Goal: Task Accomplishment & Management: Manage account settings

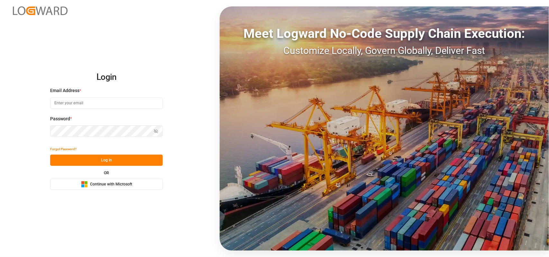
type input "Servicecenter_017@leschaco.com"
click at [125, 110] on div "Email Address * Servicecenter_017@leschaco.com" at bounding box center [106, 101] width 113 height 28
click at [121, 162] on button "Log In" at bounding box center [106, 160] width 113 height 11
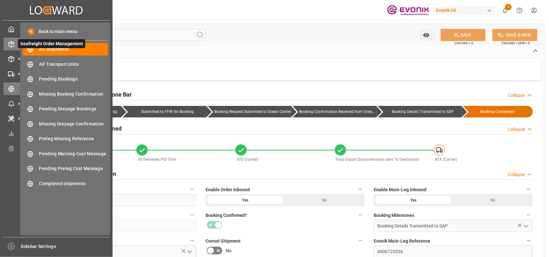
click at [13, 47] on icon at bounding box center [11, 44] width 5 height 6
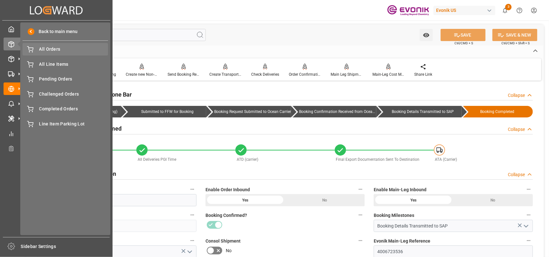
click at [50, 49] on span "All Orders" at bounding box center [73, 49] width 69 height 7
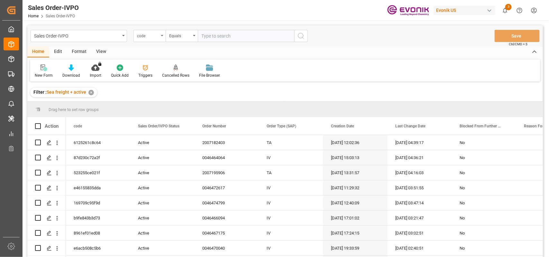
click at [149, 33] on div "code" at bounding box center [148, 35] width 22 height 7
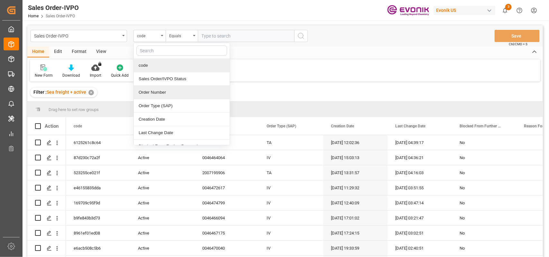
click at [152, 92] on div "Order Number" at bounding box center [182, 93] width 96 height 14
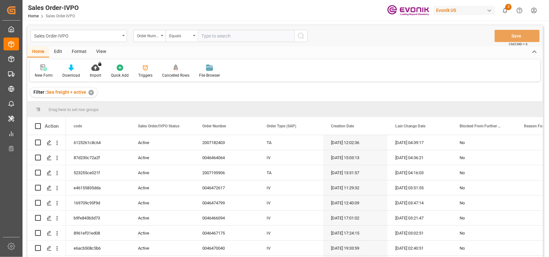
click at [212, 37] on input "text" at bounding box center [246, 36] width 96 height 12
paste input "0046474799"
type input "0046474799"
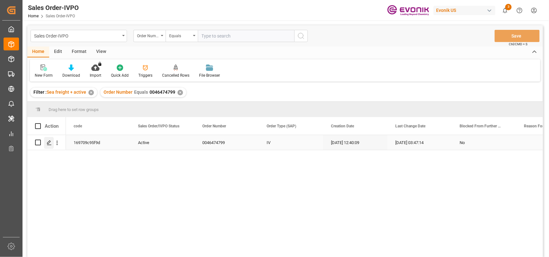
click at [49, 143] on polygon "Press SPACE to select this row." at bounding box center [48, 142] width 3 height 3
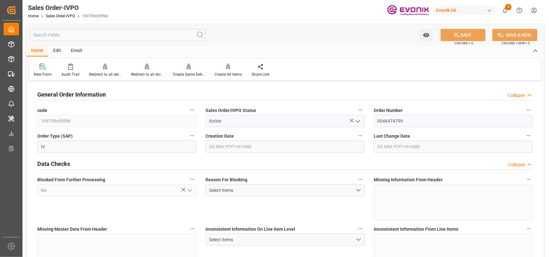
type input "BRSSZ"
type input "0"
type input "1"
type input "80.5"
type input "24.09.2025 12:40"
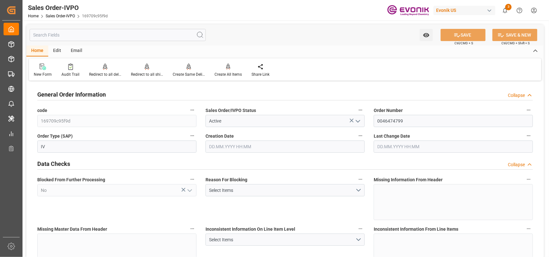
type input "[DATE] 03:47"
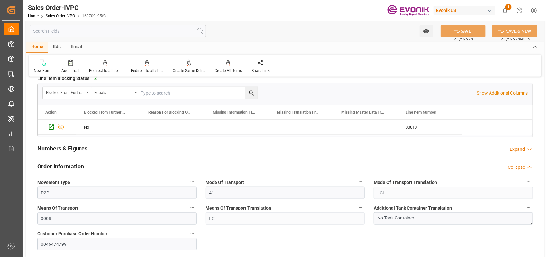
scroll to position [281, 0]
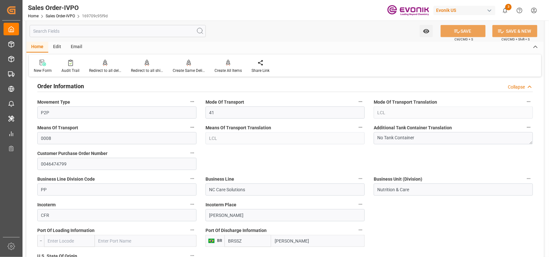
drag, startPoint x: 300, startPoint y: 240, endPoint x: 247, endPoint y: 230, distance: 53.9
click at [247, 230] on div "Port Of Discharge Information BR BRSSZ Santos" at bounding box center [285, 237] width 168 height 26
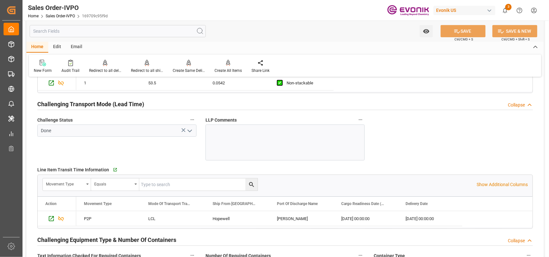
scroll to position [844, 0]
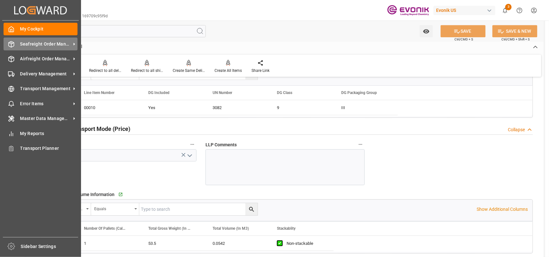
click at [13, 47] on icon at bounding box center [11, 44] width 5 height 6
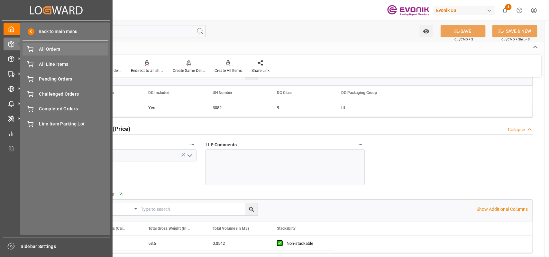
click at [52, 50] on span "All Orders" at bounding box center [73, 49] width 69 height 7
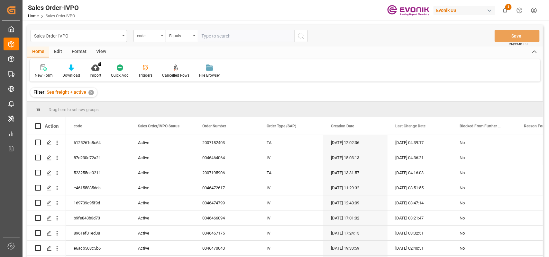
click at [145, 33] on div "code" at bounding box center [148, 35] width 22 height 7
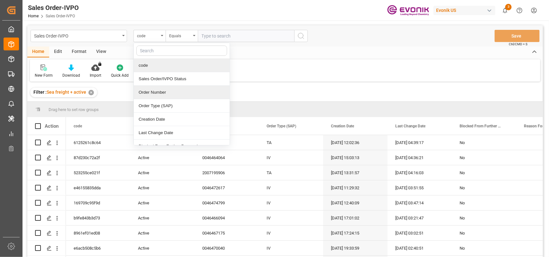
click at [150, 96] on div "Order Number" at bounding box center [182, 93] width 96 height 14
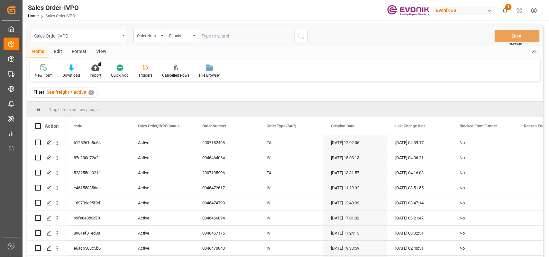
click at [213, 37] on input "text" at bounding box center [246, 36] width 96 height 12
paste input "2007195906"
type input "2007195906"
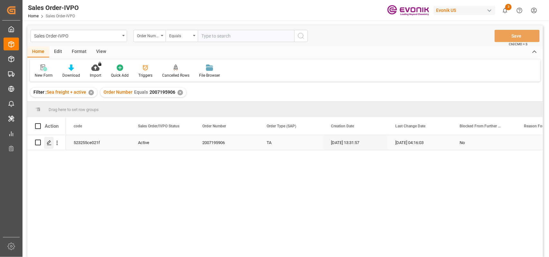
click at [45, 144] on div "Press SPACE to select this row." at bounding box center [49, 143] width 10 height 12
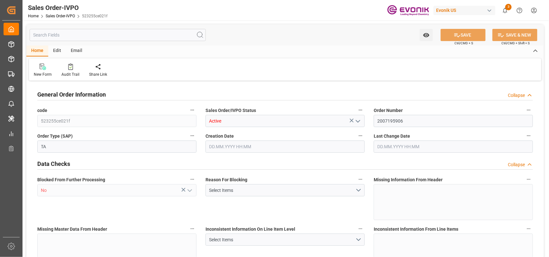
type input "523255ce021f"
type input "Active"
type input "2007195906"
type input "TA"
type input "No"
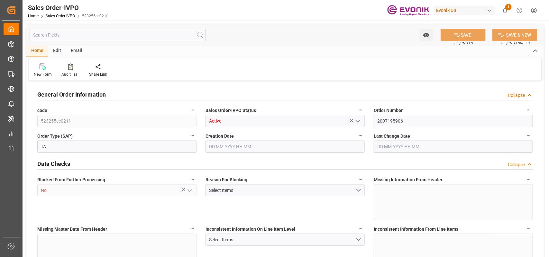
type input "P2P"
type input "41"
type input "LCL"
type input "0008"
type input "LCL"
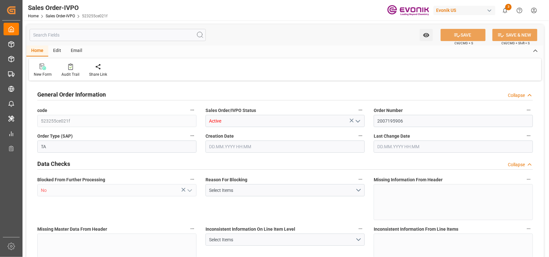
type textarea "No Tank Container"
type input "4578587118"
type input "39"
type input "SP CX ECA"
type input "Specialty Additives"
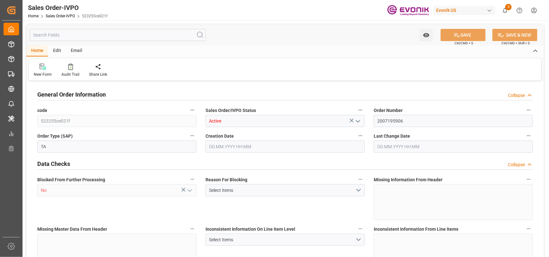
type input "CFR"
type input "BARCELONA PORT SPAIN"
type input "[GEOGRAPHIC_DATA]"
type input "+ 34 608391136"
type input "Migueljose.calleja@henkel.com"
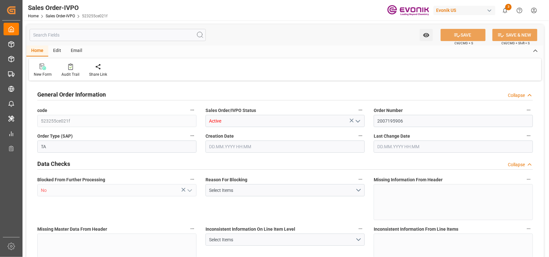
type textarea "Not required"
type textarea "DIRECT CONSUMER"
type textarea "VAT NUMBER: ESN0038706H"
type input "ES"
type input "Done"
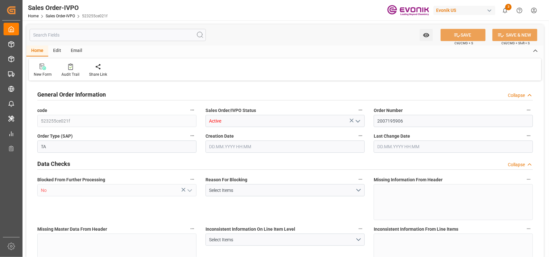
type input "Done"
type input "LCL"
type input "Done"
type input "ESBCN"
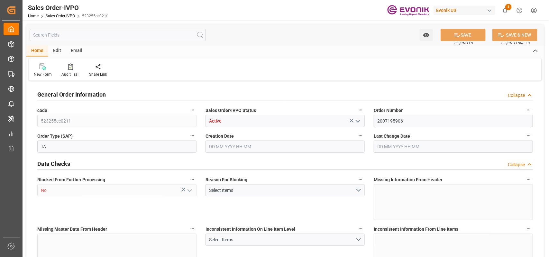
type input "0"
type input "1"
type input "1694.4"
type input "23.09.2025 13:31"
type input "[DATE] 04:16"
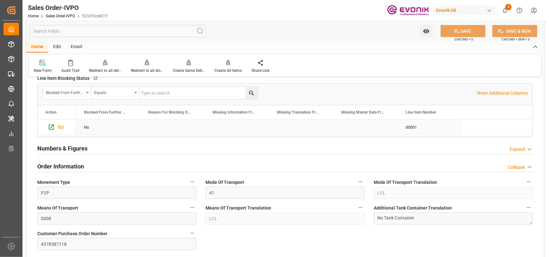
scroll to position [281, 0]
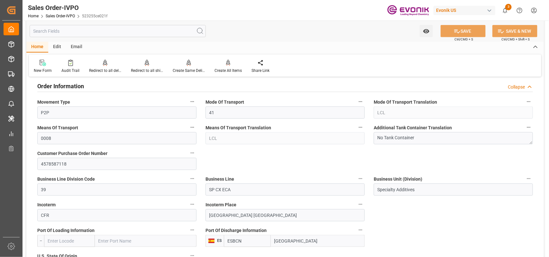
click at [293, 244] on input "[GEOGRAPHIC_DATA]" at bounding box center [318, 241] width 94 height 12
drag, startPoint x: 306, startPoint y: 245, endPoint x: 229, endPoint y: 231, distance: 78.9
click at [229, 231] on div "Port Of Discharge Information ES ESBCN Barcelona" at bounding box center [285, 237] width 168 height 26
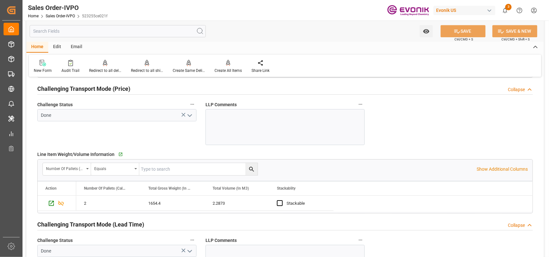
scroll to position [804, 0]
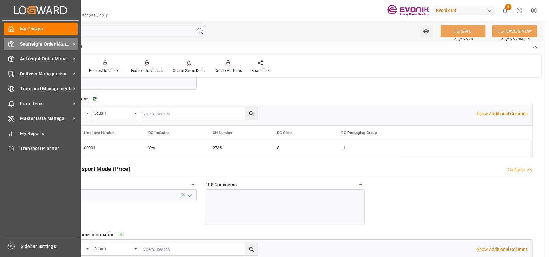
click at [14, 47] on icon at bounding box center [11, 44] width 6 height 6
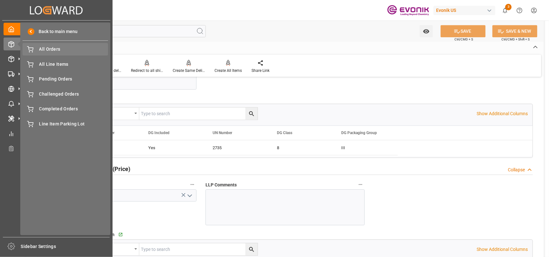
click at [38, 45] on div "All Orders All Orders" at bounding box center [66, 49] width 86 height 13
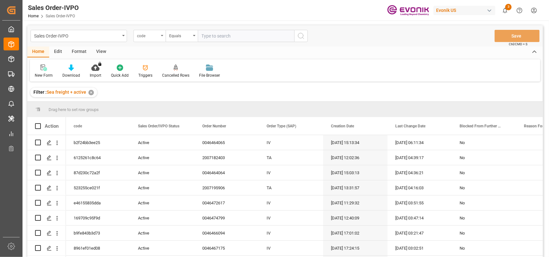
click at [149, 35] on div "code" at bounding box center [148, 35] width 22 height 7
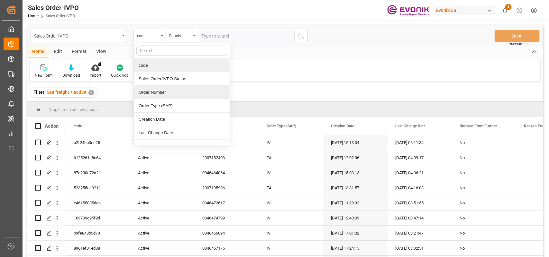
click at [158, 93] on div "Order Number" at bounding box center [182, 93] width 96 height 14
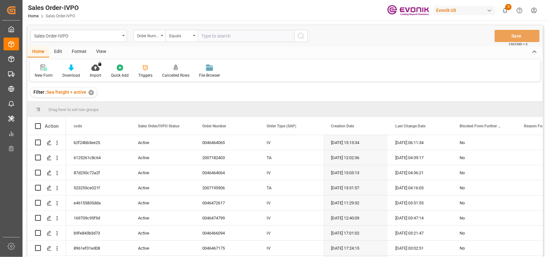
click at [222, 38] on input "text" at bounding box center [246, 36] width 96 height 12
paste input "2007182403"
type input "2007182403"
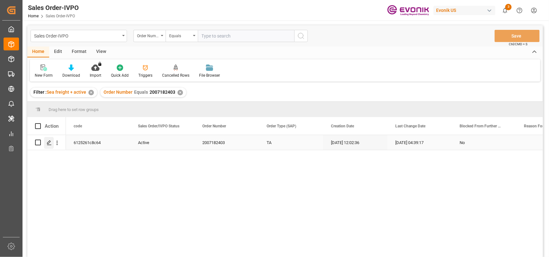
click at [47, 144] on icon "Press SPACE to select this row." at bounding box center [49, 142] width 5 height 5
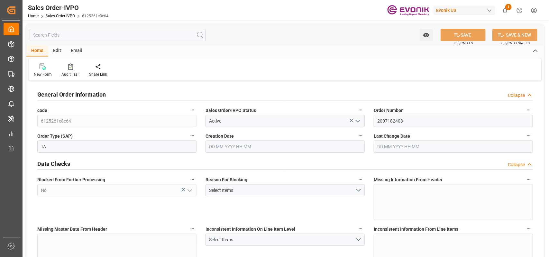
type input "UYMVD"
type input "0"
type input "1"
type input "1123.2"
type input "16.09.2025 12:02"
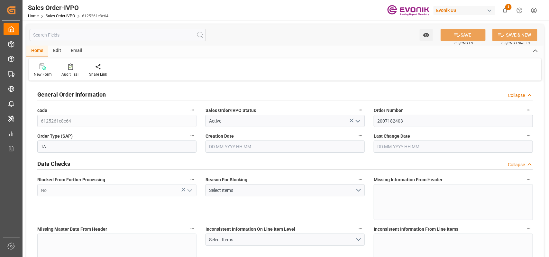
type input "[DATE] 04:39"
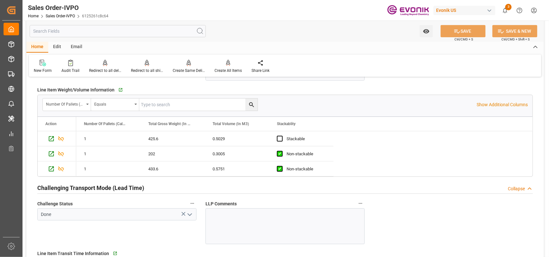
scroll to position [844, 0]
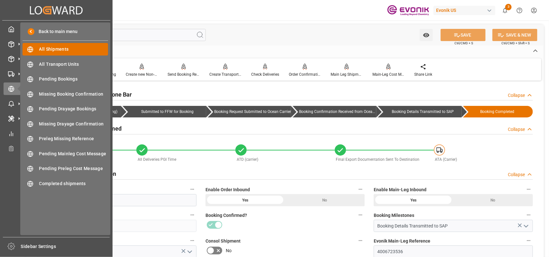
click at [55, 49] on span "All Shipments" at bounding box center [73, 49] width 69 height 7
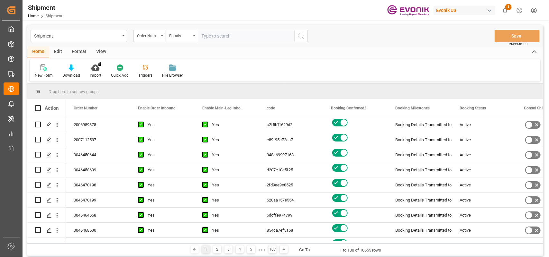
click at [224, 34] on input "text" at bounding box center [246, 36] width 96 height 12
paste input "0046474799"
type input "0046474799"
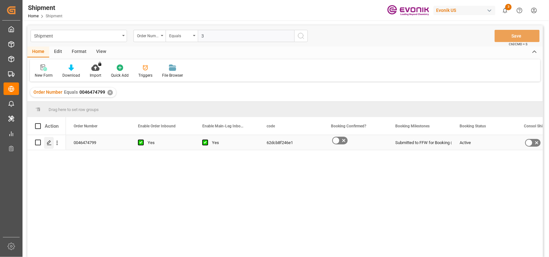
type input "3"
click at [49, 142] on polygon "Press SPACE to select this row." at bounding box center [48, 142] width 3 height 3
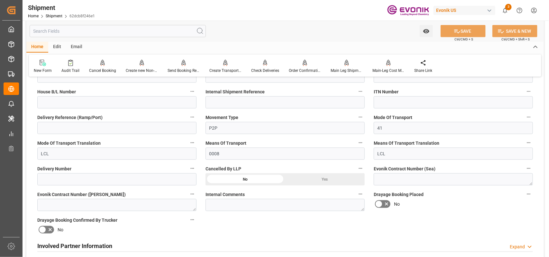
scroll to position [321, 0]
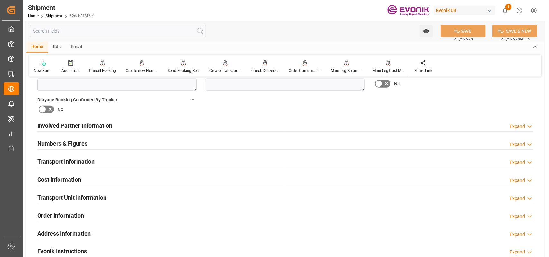
click at [192, 126] on div "Involved Partner Information Expand" at bounding box center [284, 125] width 495 height 12
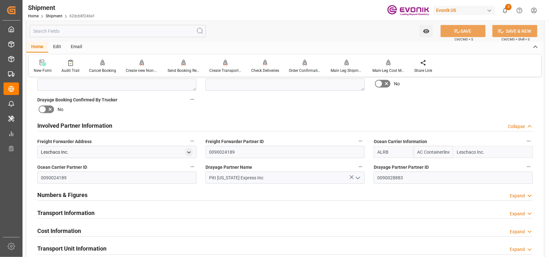
click at [194, 127] on div "Involved Partner Information Collapse" at bounding box center [284, 125] width 495 height 12
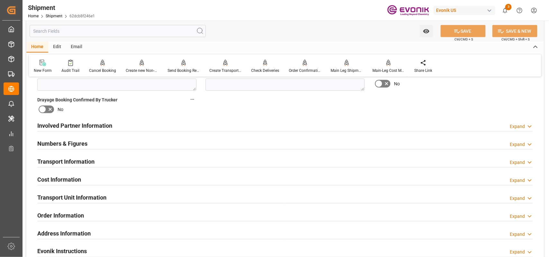
click at [118, 146] on div "Numbers & Figures Expand" at bounding box center [284, 143] width 495 height 12
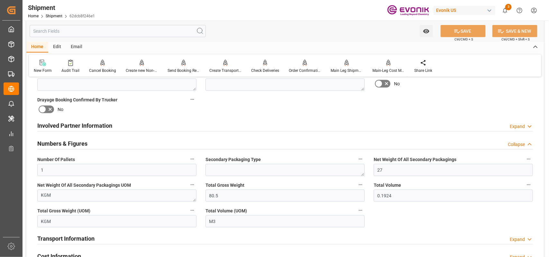
click at [118, 146] on div "Numbers & Figures Collapse" at bounding box center [284, 143] width 495 height 12
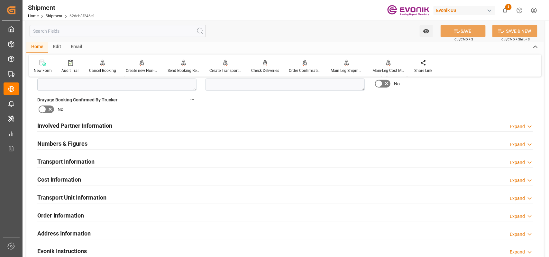
click at [89, 163] on h2 "Transport Information" at bounding box center [65, 162] width 57 height 9
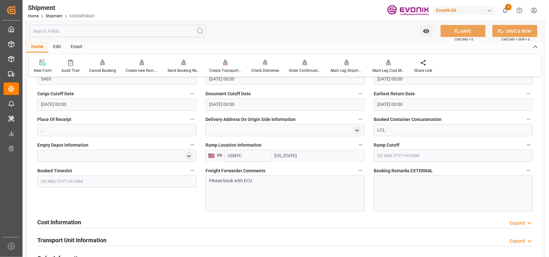
scroll to position [563, 0]
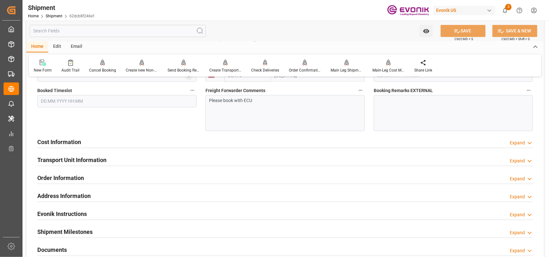
click at [74, 141] on h2 "Cost Information" at bounding box center [59, 142] width 44 height 9
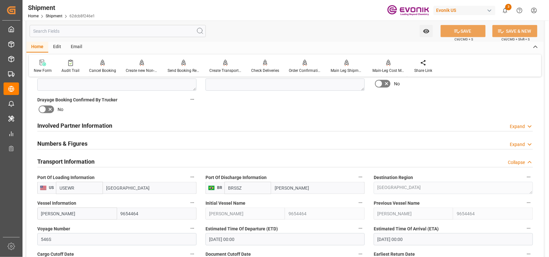
scroll to position [281, 0]
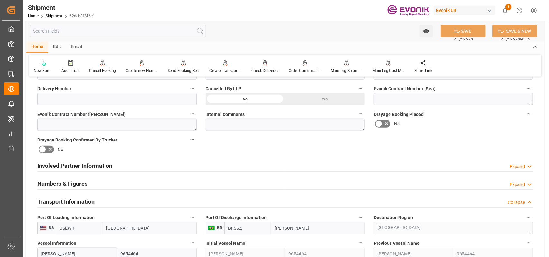
click at [230, 186] on div "Numbers & Figures Expand" at bounding box center [284, 183] width 495 height 12
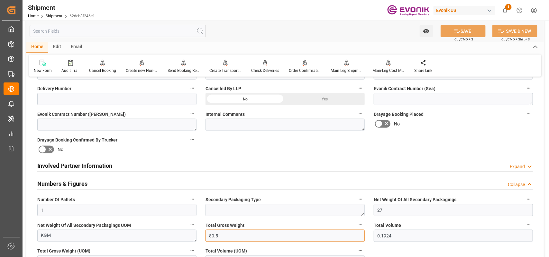
drag, startPoint x: 229, startPoint y: 237, endPoint x: 187, endPoint y: 227, distance: 42.3
click at [230, 237] on input "80.5" at bounding box center [284, 236] width 159 height 12
drag, startPoint x: 239, startPoint y: 239, endPoint x: 176, endPoint y: 232, distance: 64.0
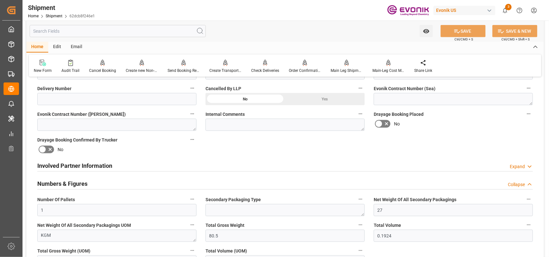
scroll to position [402, 0]
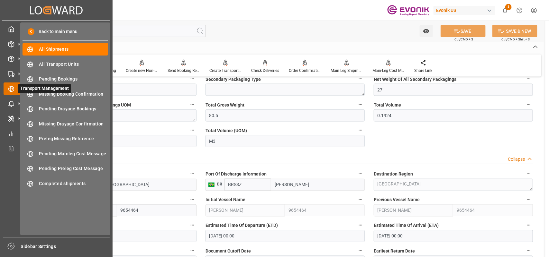
click at [14, 88] on icon at bounding box center [19, 89] width 14 height 14
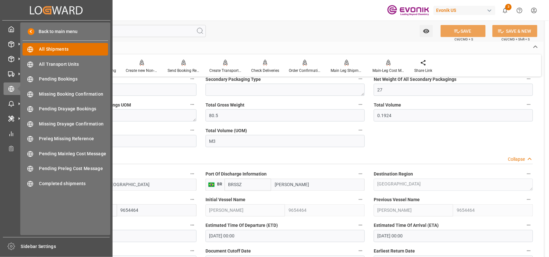
click at [55, 47] on span "All Shipments" at bounding box center [73, 49] width 69 height 7
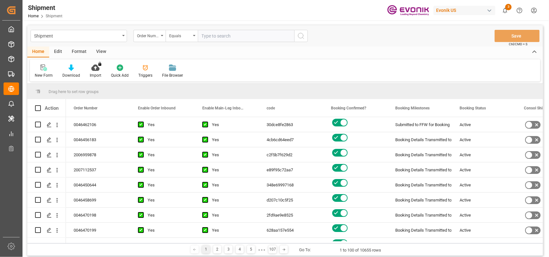
click at [209, 37] on input "text" at bounding box center [246, 36] width 96 height 12
paste input "[GEOGRAPHIC_DATA]"
type input "[GEOGRAPHIC_DATA]"
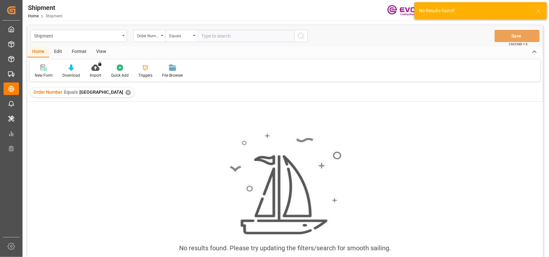
click at [125, 93] on div "✕" at bounding box center [127, 92] width 5 height 5
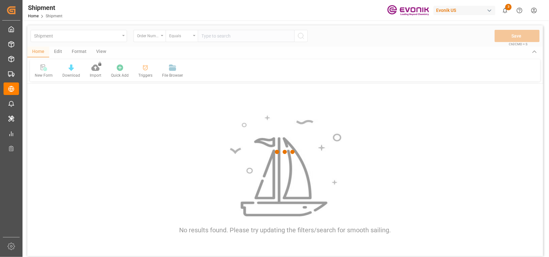
click at [224, 36] on div at bounding box center [284, 152] width 515 height 254
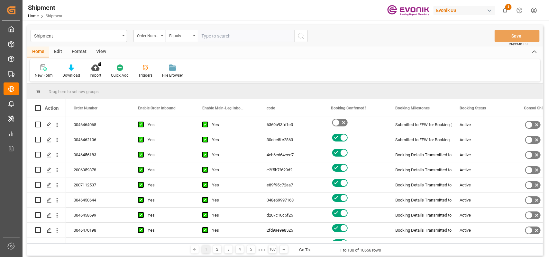
click at [228, 38] on input "text" at bounding box center [246, 36] width 96 height 12
paste input "2007195906"
type input "2007195906"
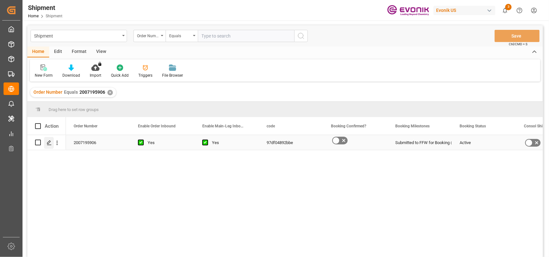
click at [48, 145] on icon "Press SPACE to select this row." at bounding box center [49, 142] width 5 height 5
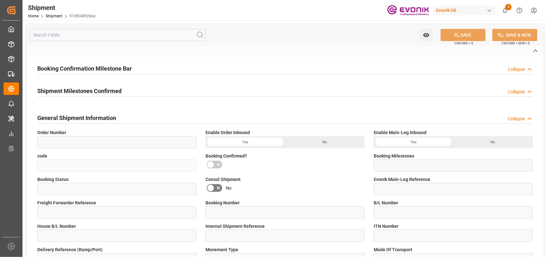
type input "2007195906"
type input "97df04892bbe"
type input "Submitted to FFW for Booking (Pending)"
type input "Active"
type input "P2P"
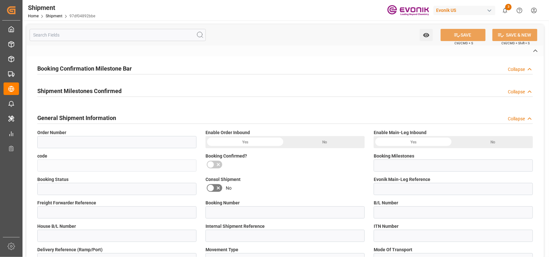
type input "41"
type input "LCL"
type input "0008"
type input "LCL"
type textarea "KGM"
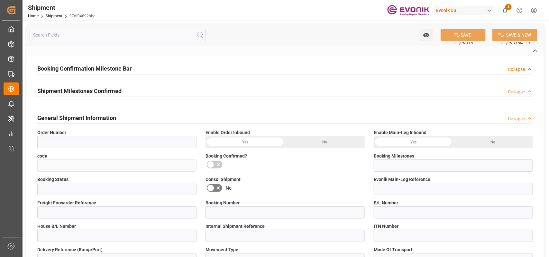
type input "KGM"
type input "M3"
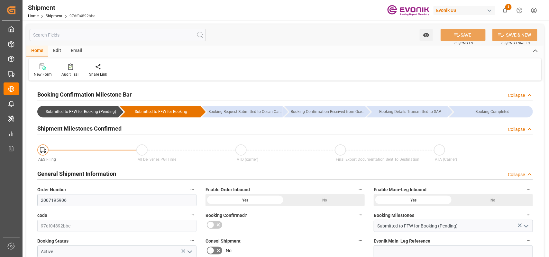
type input "2"
type input "40"
type input "1694.4"
type input "2.6459"
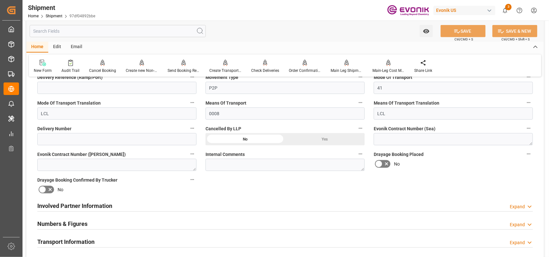
scroll to position [281, 0]
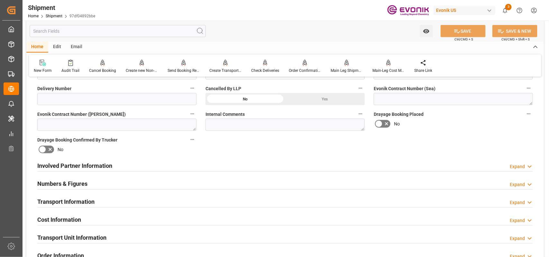
click at [157, 171] on div "Involved Partner Information Expand" at bounding box center [285, 166] width 504 height 18
click at [135, 167] on div "Involved Partner Information Expand" at bounding box center [284, 165] width 495 height 12
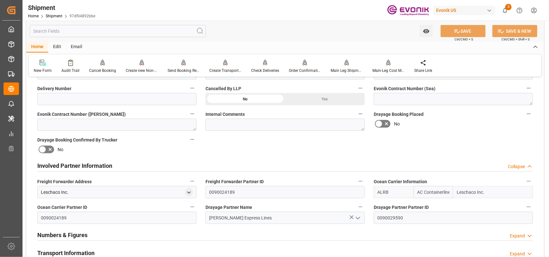
click at [135, 167] on div "Involved Partner Information Collapse" at bounding box center [284, 165] width 495 height 12
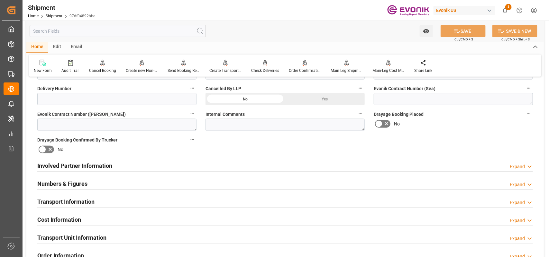
click at [112, 188] on div "Numbers & Figures Expand" at bounding box center [284, 183] width 495 height 12
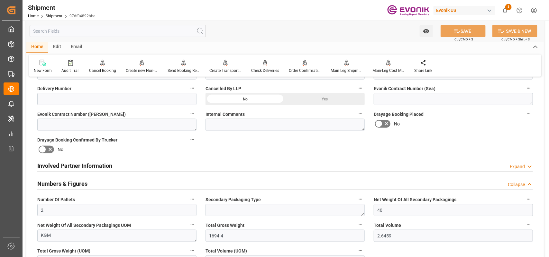
click at [116, 170] on div "Involved Partner Information Expand" at bounding box center [284, 165] width 495 height 12
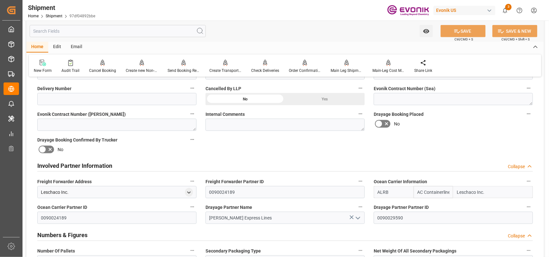
click at [117, 169] on div "Involved Partner Information Collapse" at bounding box center [284, 165] width 495 height 12
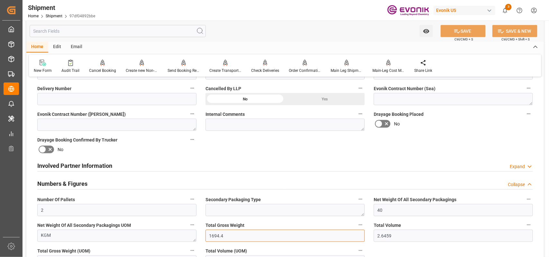
drag, startPoint x: 232, startPoint y: 236, endPoint x: 289, endPoint y: 240, distance: 57.0
click at [176, 226] on div "Booking Confirmation Milestone Bar Collapse Submitted to FFW for Booking (Pendi…" at bounding box center [284, 172] width 517 height 742
click at [77, 187] on h2 "Numbers & Figures" at bounding box center [62, 184] width 50 height 9
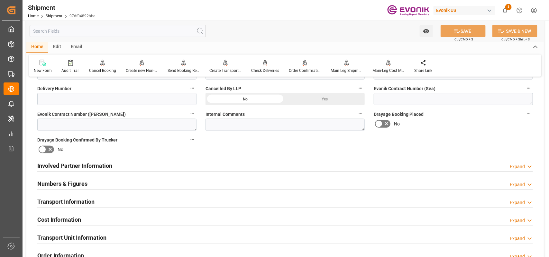
scroll to position [362, 0]
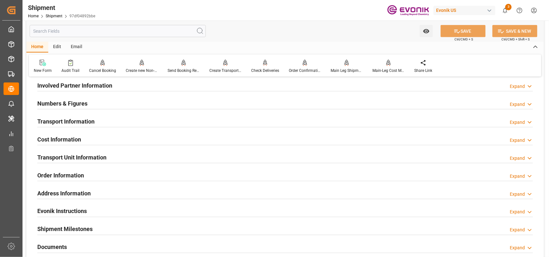
click at [73, 120] on h2 "Transport Information" at bounding box center [65, 121] width 57 height 9
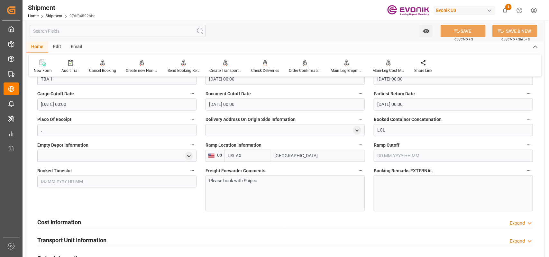
scroll to position [563, 0]
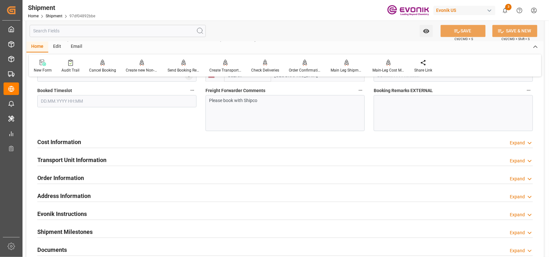
click at [77, 146] on h2 "Cost Information" at bounding box center [59, 142] width 44 height 9
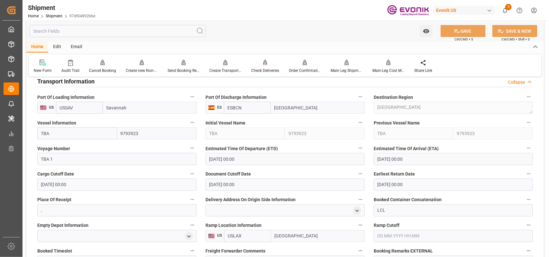
scroll to position [321, 0]
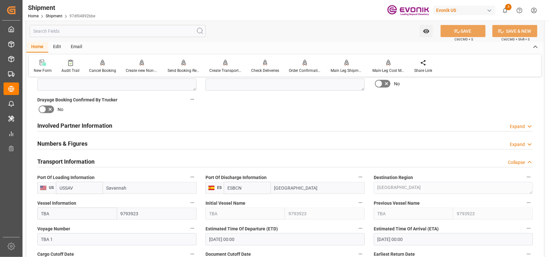
click at [66, 145] on h2 "Numbers & Figures" at bounding box center [62, 144] width 50 height 9
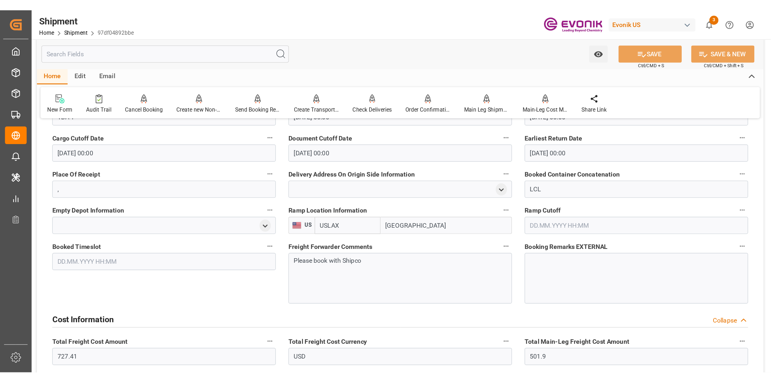
scroll to position [643, 0]
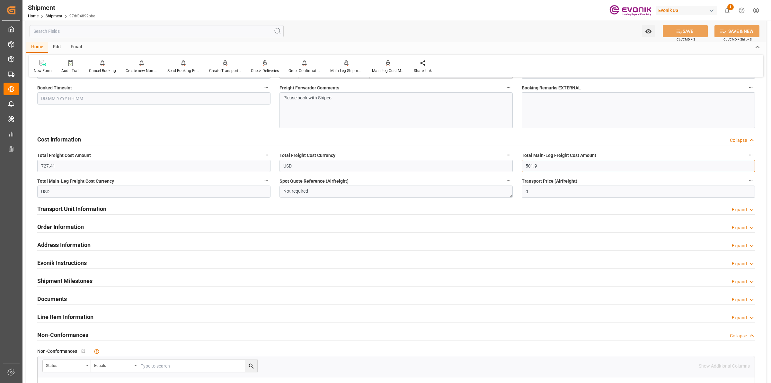
drag, startPoint x: 543, startPoint y: 167, endPoint x: 507, endPoint y: 166, distance: 36.0
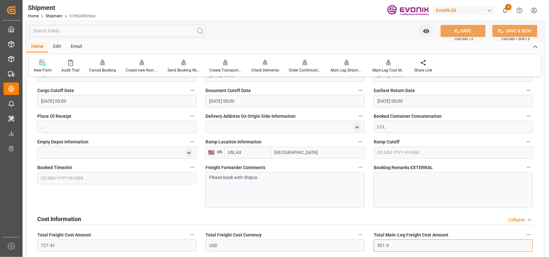
scroll to position [362, 0]
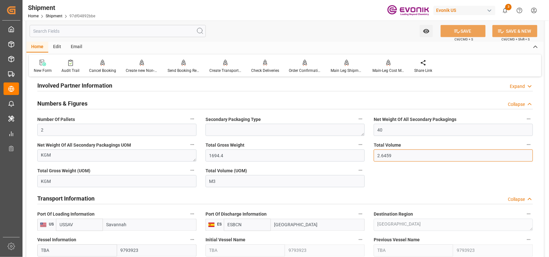
drag, startPoint x: 399, startPoint y: 156, endPoint x: 335, endPoint y: 151, distance: 64.2
click at [335, 151] on div "Booking Confirmation Milestone Bar Collapse Submitted to FFW for Booking (Pendi…" at bounding box center [284, 219] width 517 height 997
click at [397, 154] on input "2.6459" at bounding box center [453, 156] width 159 height 12
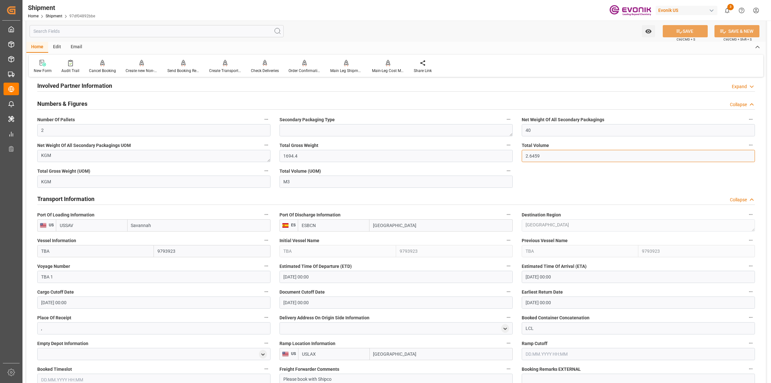
click at [533, 153] on input "2.6459" at bounding box center [638, 156] width 233 height 12
click at [534, 156] on input "2.6459" at bounding box center [638, 156] width 233 height 12
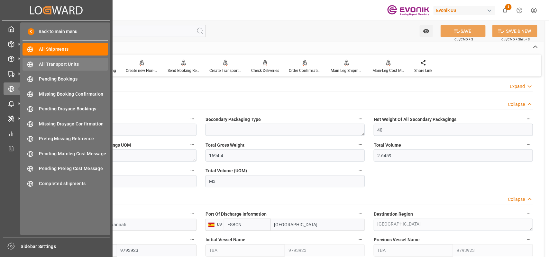
drag, startPoint x: 18, startPoint y: 92, endPoint x: 63, endPoint y: 59, distance: 56.0
click at [13, 89] on icon at bounding box center [19, 89] width 14 height 14
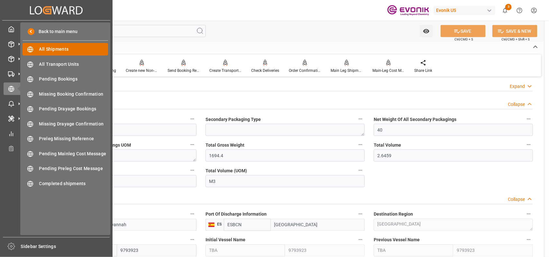
click at [60, 44] on div "All Shipments All Shipments" at bounding box center [66, 49] width 86 height 13
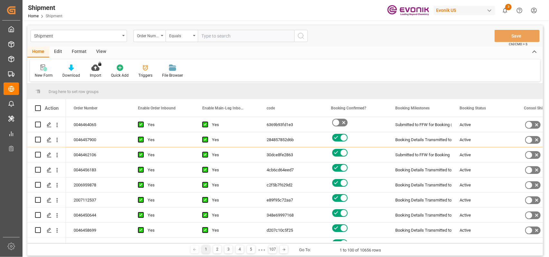
click at [229, 44] on div "Shipment Order Number Equals Save Ctrl/CMD + S" at bounding box center [284, 35] width 515 height 21
click at [241, 34] on input "text" at bounding box center [246, 36] width 96 height 12
paste input "2007182403"
type input "2007182403"
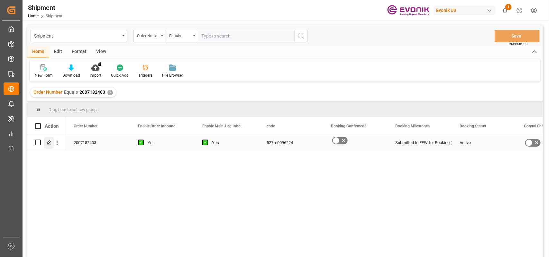
click at [50, 142] on polygon "Press SPACE to select this row." at bounding box center [48, 142] width 3 height 3
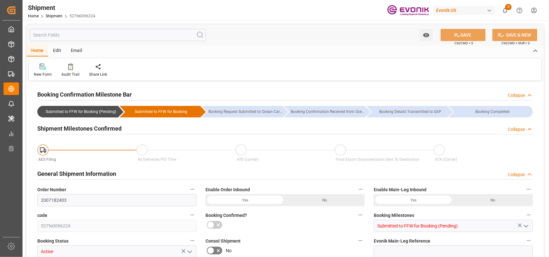
type input "AC Containerline"
type input "Leschaco Inc."
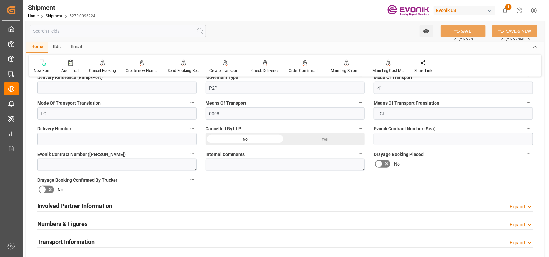
scroll to position [321, 0]
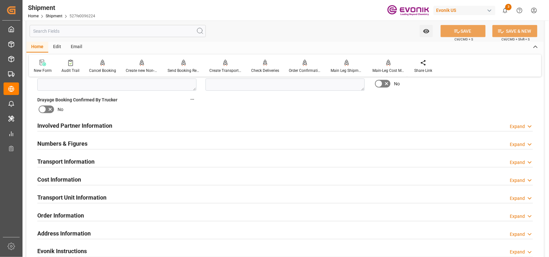
click at [171, 125] on div "Involved Partner Information Expand" at bounding box center [284, 125] width 495 height 12
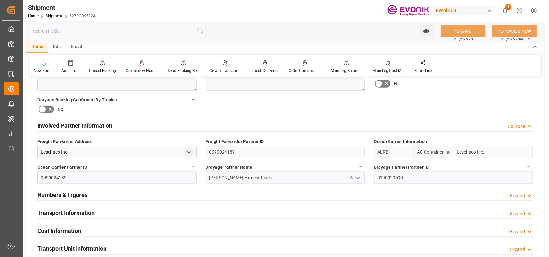
click at [171, 125] on div "Involved Partner Information Collapse" at bounding box center [284, 125] width 495 height 12
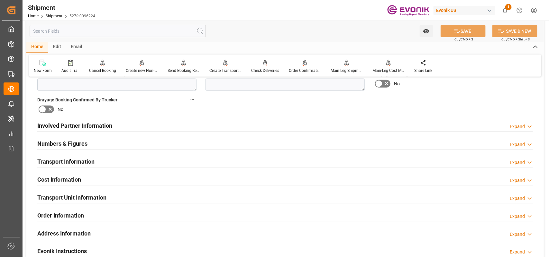
click at [91, 165] on h2 "Transport Information" at bounding box center [65, 162] width 57 height 9
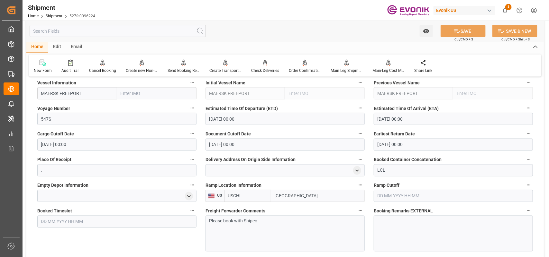
scroll to position [402, 0]
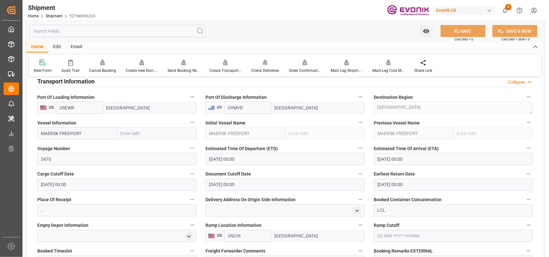
drag, startPoint x: 317, startPoint y: 108, endPoint x: 209, endPoint y: 86, distance: 109.9
click at [209, 86] on div "Booking Confirmation Milestone Bar Collapse Submitted to FFW for Booking (Pendi…" at bounding box center [284, 115] width 517 height 869
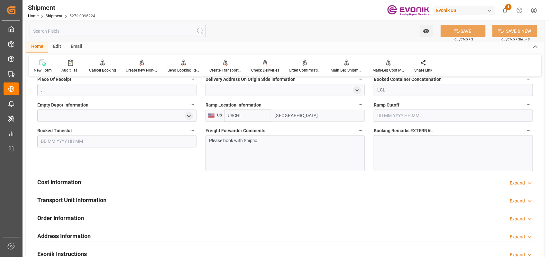
click at [149, 186] on div "Cost Information Expand" at bounding box center [284, 182] width 495 height 12
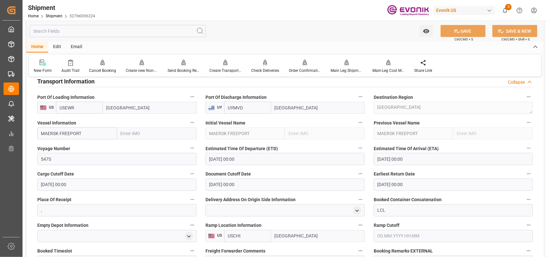
scroll to position [321, 0]
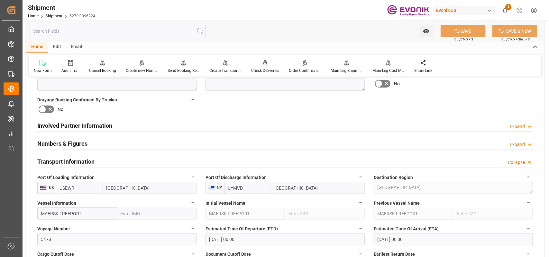
click at [106, 158] on div "Transport Information Collapse" at bounding box center [284, 161] width 495 height 12
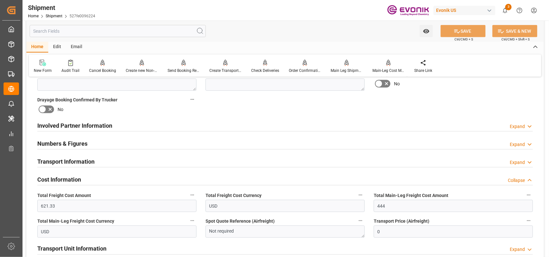
click at [117, 143] on div "Numbers & Figures Expand" at bounding box center [284, 143] width 495 height 12
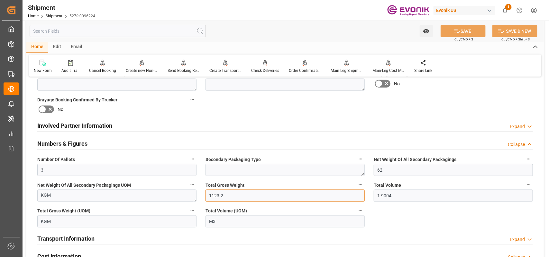
drag, startPoint x: 231, startPoint y: 198, endPoint x: 374, endPoint y: 191, distance: 143.2
click at [180, 193] on div "Booking Confirmation Milestone Bar Collapse Submitted to FFW for Booking (Pendi…" at bounding box center [284, 157] width 517 height 793
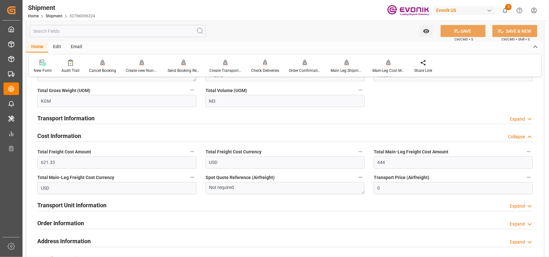
scroll to position [482, 0]
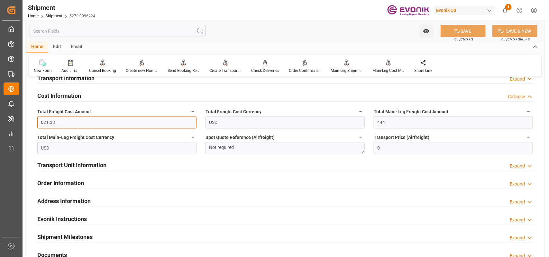
click at [91, 128] on input "621.33" at bounding box center [116, 123] width 159 height 12
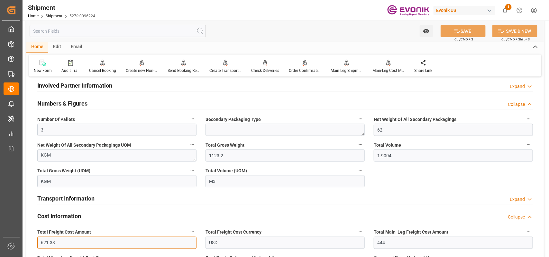
scroll to position [402, 0]
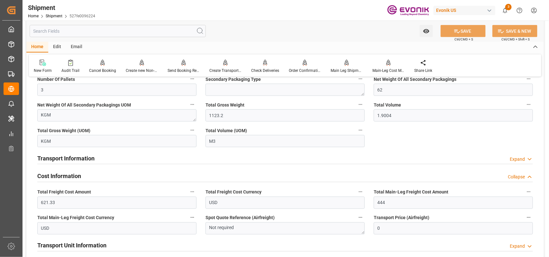
click at [81, 159] on h2 "Transport Information" at bounding box center [65, 158] width 57 height 9
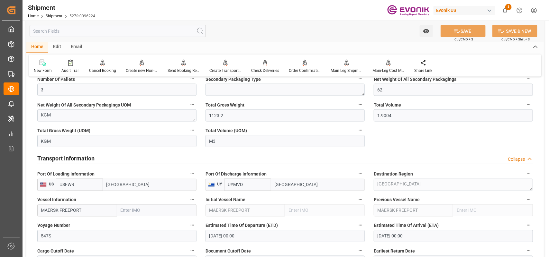
scroll to position [522, 0]
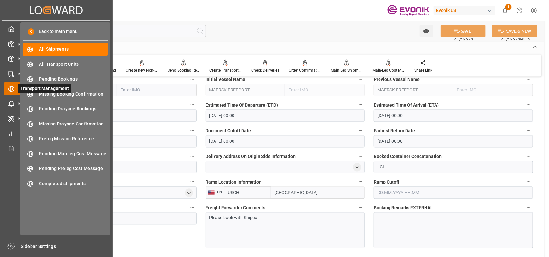
click at [12, 86] on icon at bounding box center [19, 89] width 14 height 14
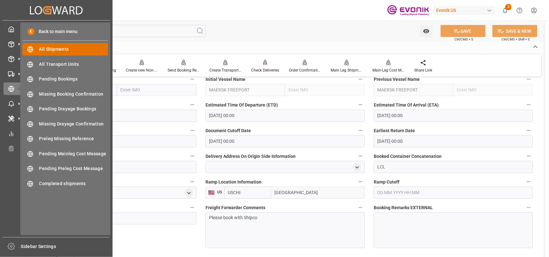
click at [39, 47] on div "All Shipments All Shipments" at bounding box center [66, 49] width 86 height 13
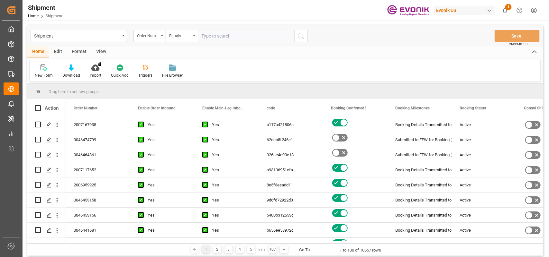
click at [214, 37] on input "text" at bounding box center [246, 36] width 96 height 12
type input "2007195906"
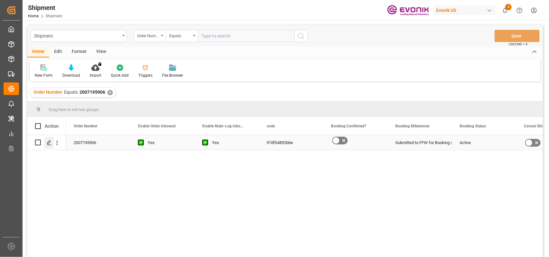
click at [48, 143] on icon "Press SPACE to select this row." at bounding box center [49, 142] width 5 height 5
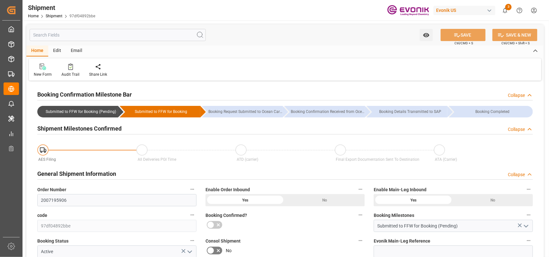
type input "727.41"
type input "501.9"
type input "0"
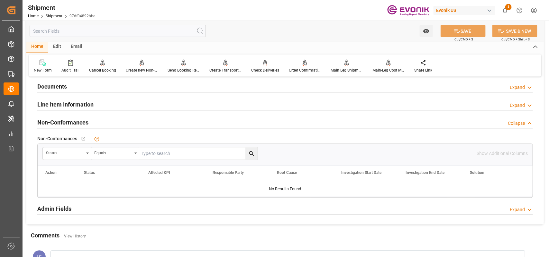
scroll to position [362, 0]
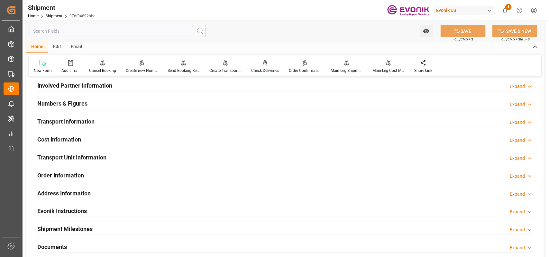
click at [53, 142] on h2 "Cost Information" at bounding box center [59, 139] width 44 height 9
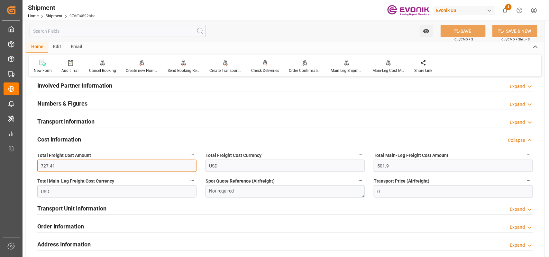
drag, startPoint x: 59, startPoint y: 166, endPoint x: 37, endPoint y: 162, distance: 21.9
click at [37, 162] on input "727.41" at bounding box center [116, 166] width 159 height 12
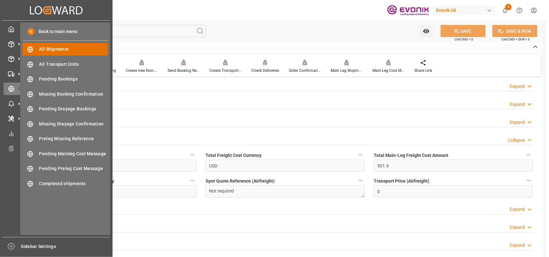
click at [38, 50] on div "All Shipments All Shipments" at bounding box center [66, 49] width 86 height 13
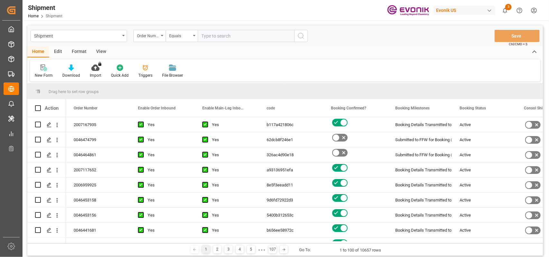
click at [207, 34] on input "text" at bounding box center [246, 36] width 96 height 12
paste input "2007182403"
type input "2007182403"
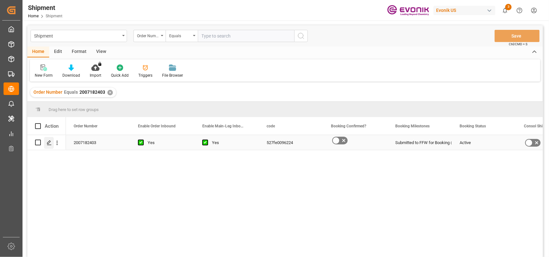
click at [47, 142] on icon "Press SPACE to select this row." at bounding box center [49, 142] width 5 height 5
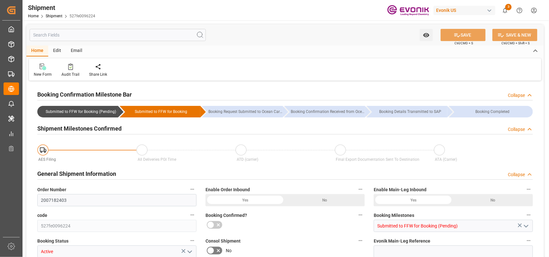
type input "621.33"
type input "444"
type input "0"
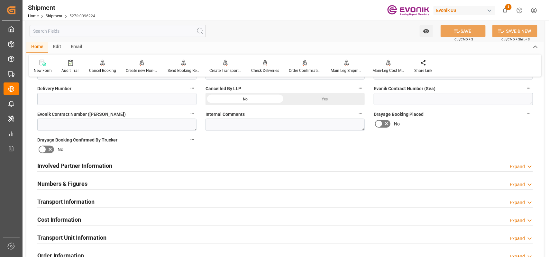
scroll to position [362, 0]
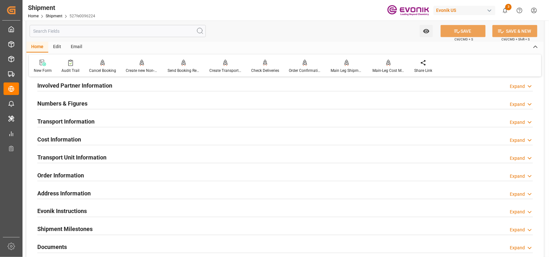
click at [68, 138] on h2 "Cost Information" at bounding box center [59, 139] width 44 height 9
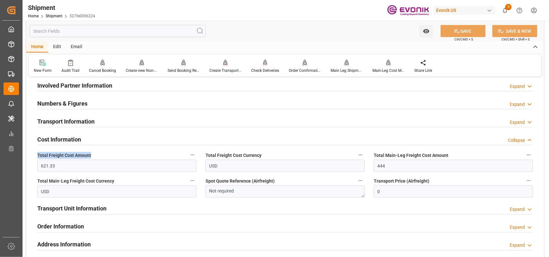
drag, startPoint x: 97, startPoint y: 152, endPoint x: 38, endPoint y: 154, distance: 59.2
click at [38, 154] on label "Total Freight Cost Amount" at bounding box center [116, 155] width 159 height 9
copy span "Total Freight Cost Amount"
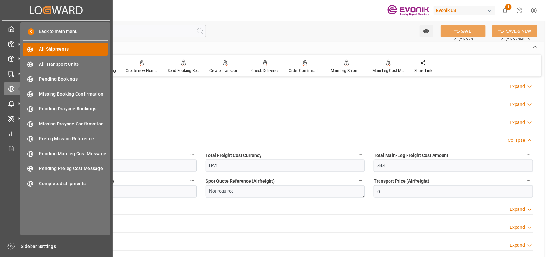
click at [49, 49] on span "All Shipments" at bounding box center [73, 49] width 69 height 7
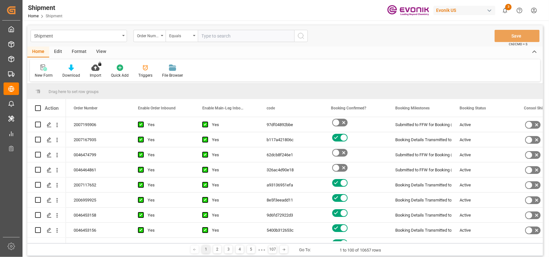
click at [213, 39] on input "text" at bounding box center [246, 36] width 96 height 12
type input "0046467175"
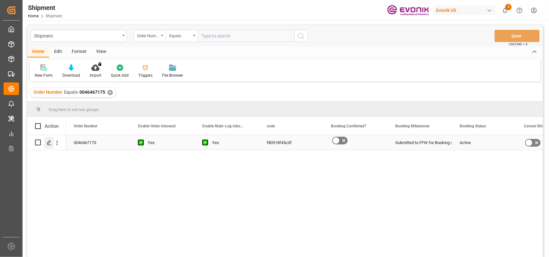
click at [47, 146] on div "Press SPACE to select this row." at bounding box center [49, 143] width 10 height 12
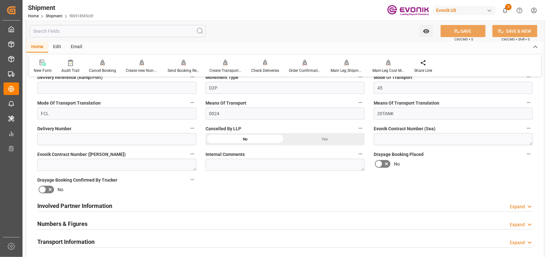
scroll to position [281, 0]
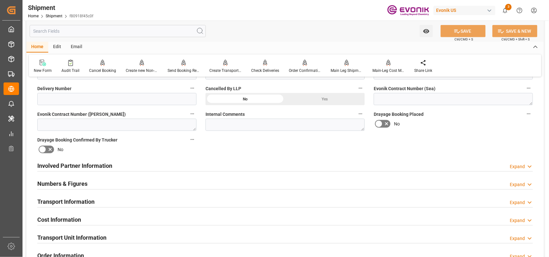
click at [132, 167] on div "Involved Partner Information Expand" at bounding box center [284, 165] width 495 height 12
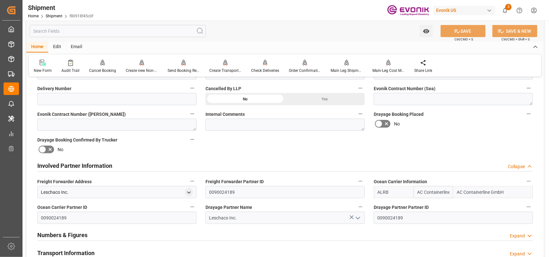
click at [132, 167] on div "Involved Partner Information Collapse" at bounding box center [284, 165] width 495 height 12
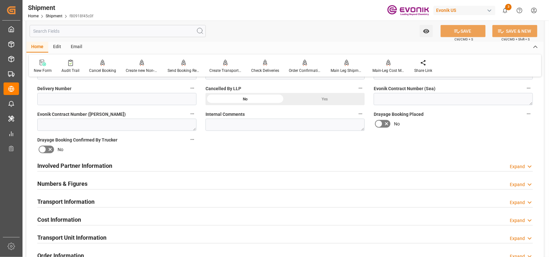
click at [77, 32] on input "text" at bounding box center [118, 31] width 176 height 12
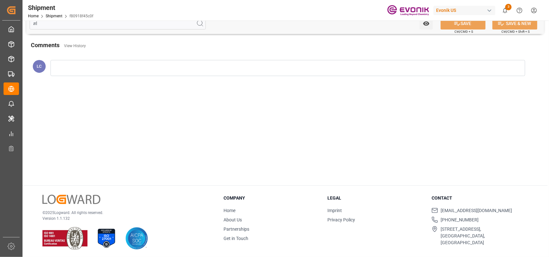
type input "ส"
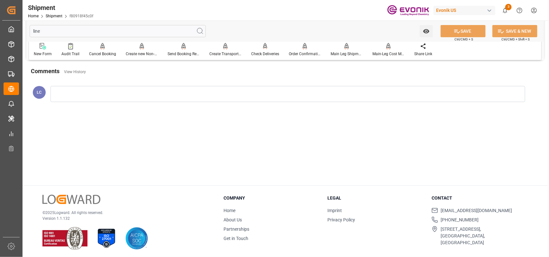
scroll to position [0, 0]
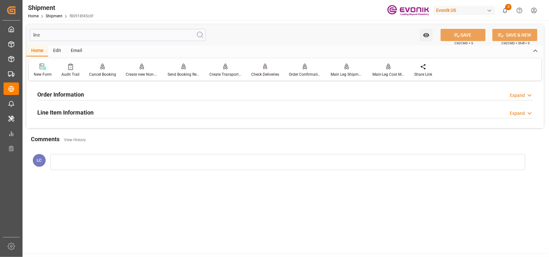
click at [64, 95] on h2 "Order Information" at bounding box center [60, 94] width 47 height 9
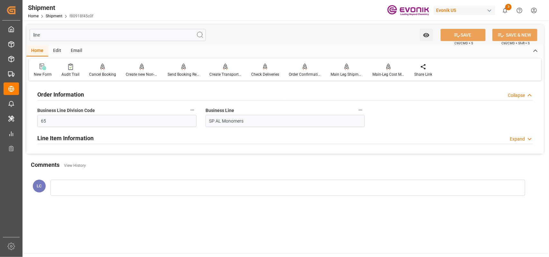
click at [64, 95] on h2 "Order Information" at bounding box center [60, 94] width 47 height 9
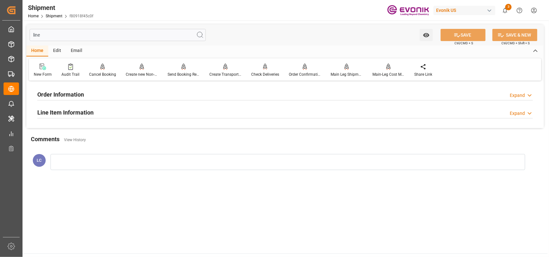
click at [62, 113] on h2 "Line Item Information" at bounding box center [65, 112] width 56 height 9
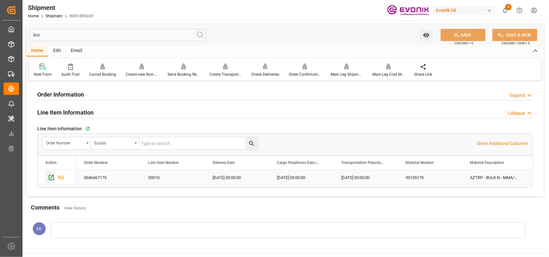
click at [53, 177] on icon "Press SPACE to select this row." at bounding box center [51, 178] width 7 height 7
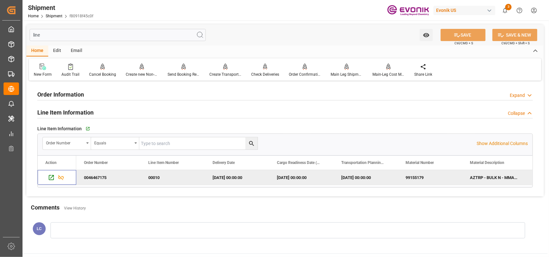
click at [77, 35] on input "line" at bounding box center [118, 35] width 176 height 12
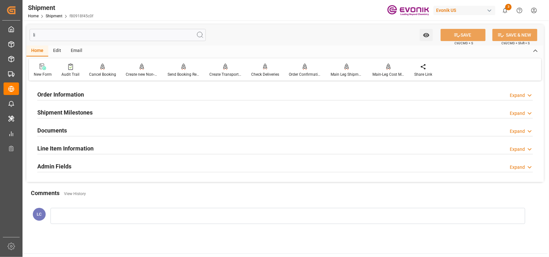
type input "l"
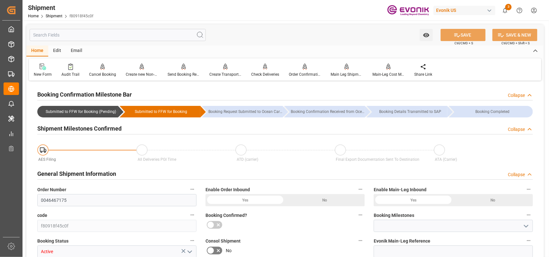
type input "Submitted to FFW for Booking (Pending)"
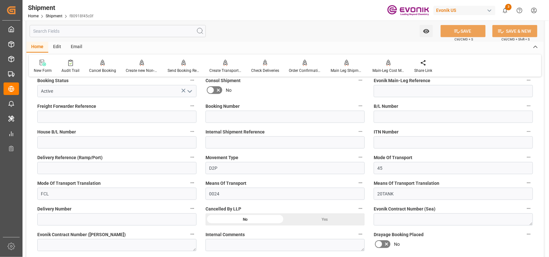
scroll to position [362, 0]
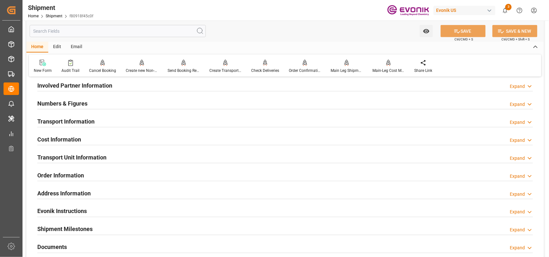
click at [69, 121] on h2 "Transport Information" at bounding box center [65, 121] width 57 height 9
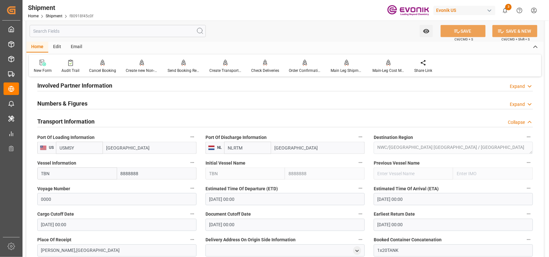
drag, startPoint x: 300, startPoint y: 150, endPoint x: 251, endPoint y: 144, distance: 48.9
click at [251, 144] on div "NLRTM [GEOGRAPHIC_DATA]" at bounding box center [294, 148] width 140 height 12
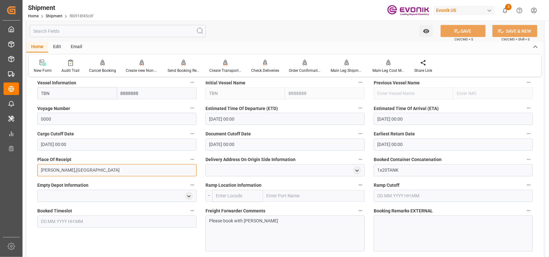
click at [26, 165] on div "Watch Option SAVE Ctrl/CMD + S SAVE & NEW Ctrl/CMD + Shift + S Home Edit Email …" at bounding box center [285, 72] width 525 height 987
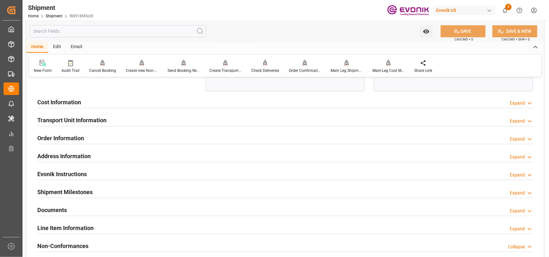
click at [77, 121] on h2 "Transport Unit Information" at bounding box center [71, 120] width 69 height 9
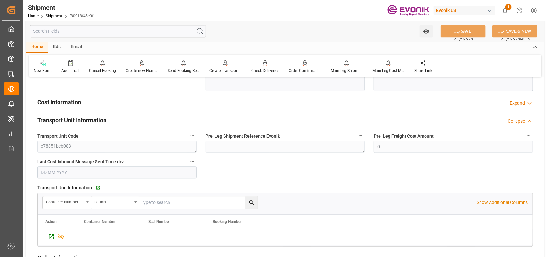
click at [77, 121] on h2 "Transport Unit Information" at bounding box center [71, 120] width 69 height 9
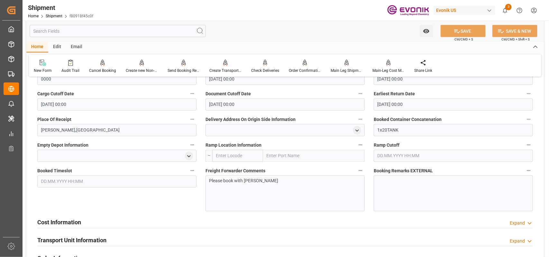
scroll to position [563, 0]
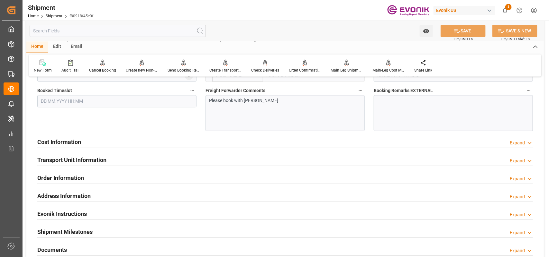
click at [64, 129] on div "Booked Timeslot" at bounding box center [117, 109] width 168 height 50
click at [72, 145] on h2 "Cost Information" at bounding box center [59, 142] width 44 height 9
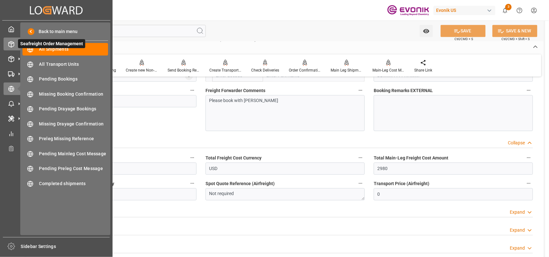
click at [14, 43] on icon at bounding box center [11, 44] width 5 height 6
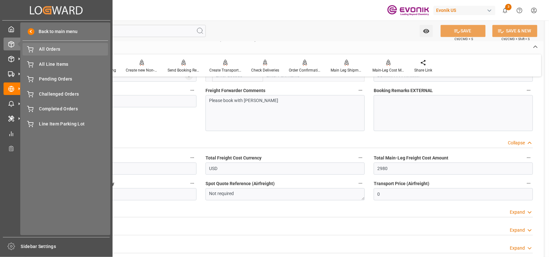
click at [58, 49] on span "All Orders" at bounding box center [73, 49] width 69 height 7
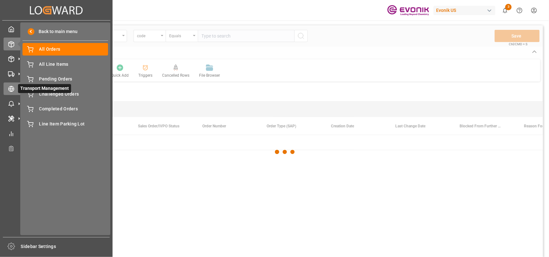
click at [9, 86] on icon at bounding box center [11, 89] width 6 height 6
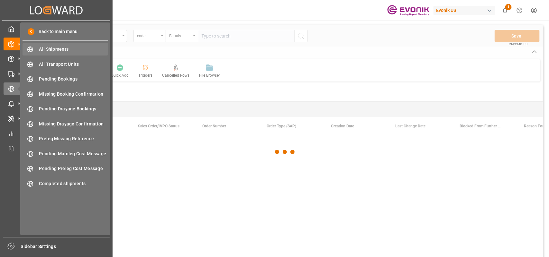
click at [52, 46] on span "All Shipments" at bounding box center [73, 49] width 69 height 7
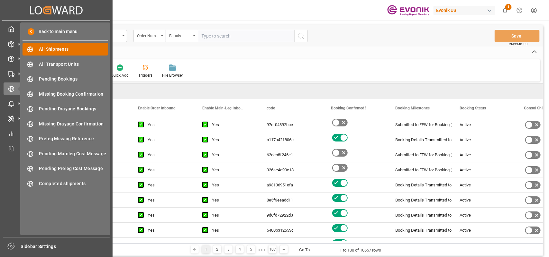
click at [52, 46] on span "All Shipments" at bounding box center [73, 49] width 69 height 7
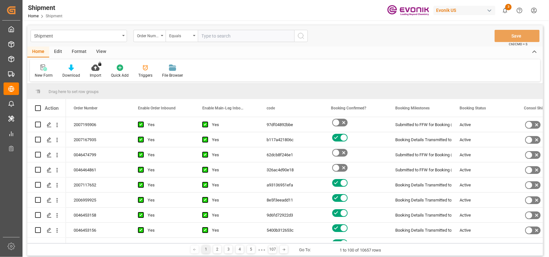
click at [227, 35] on input "text" at bounding box center [246, 36] width 96 height 12
paste input "2007195906"
type input "2007195906"
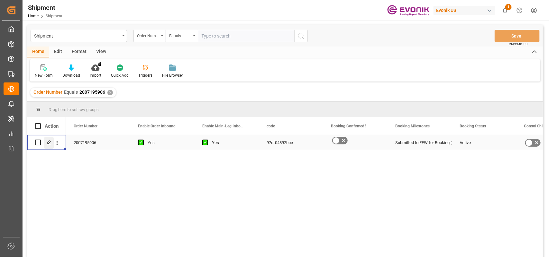
click at [46, 146] on div "Press SPACE to select this row." at bounding box center [49, 143] width 10 height 12
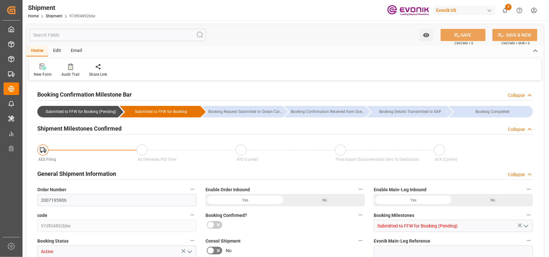
type input "723.6"
type input "497.6"
type input "0"
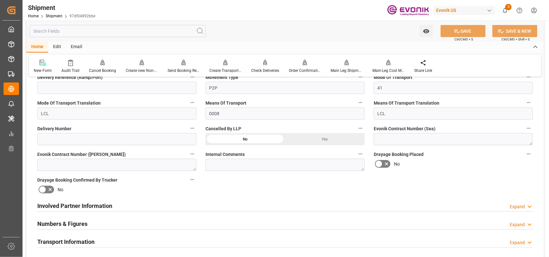
scroll to position [402, 0]
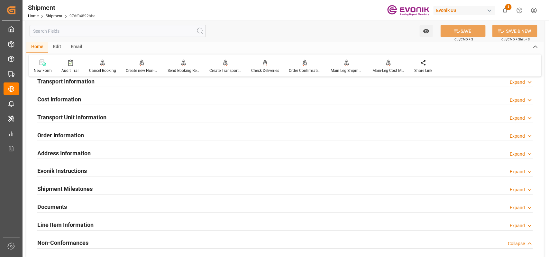
click at [60, 102] on h2 "Cost Information" at bounding box center [59, 99] width 44 height 9
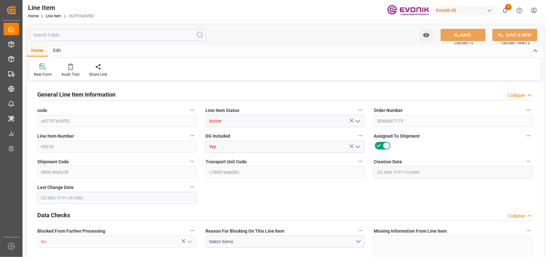
type input "0"
type input "17252"
type input "0"
type input "17233"
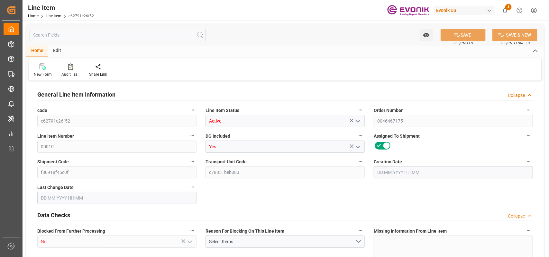
type input "3964.39"
type input "17233"
type input "38000"
type input "17252"
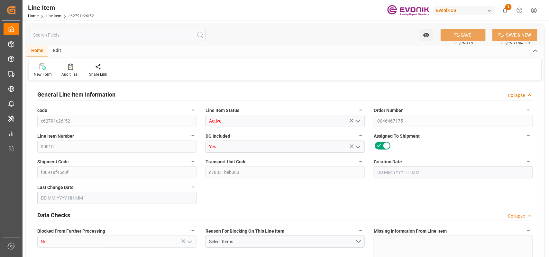
type input "17252"
type input "0"
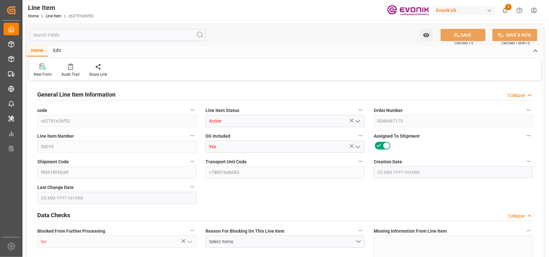
type input "0"
type input "06.08.2025 17:24"
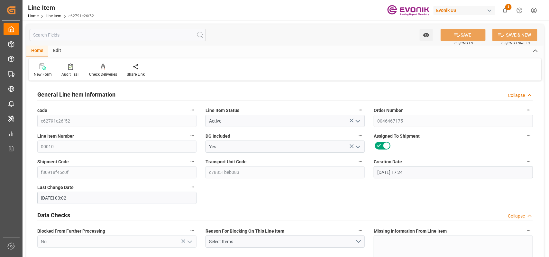
type input "[DATE] 03:02"
type input "[DATE]"
type input "31.10.2025"
type input "26.10.2025"
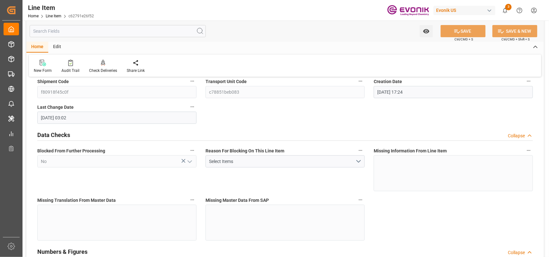
scroll to position [241, 0]
